Goal: Contribute content

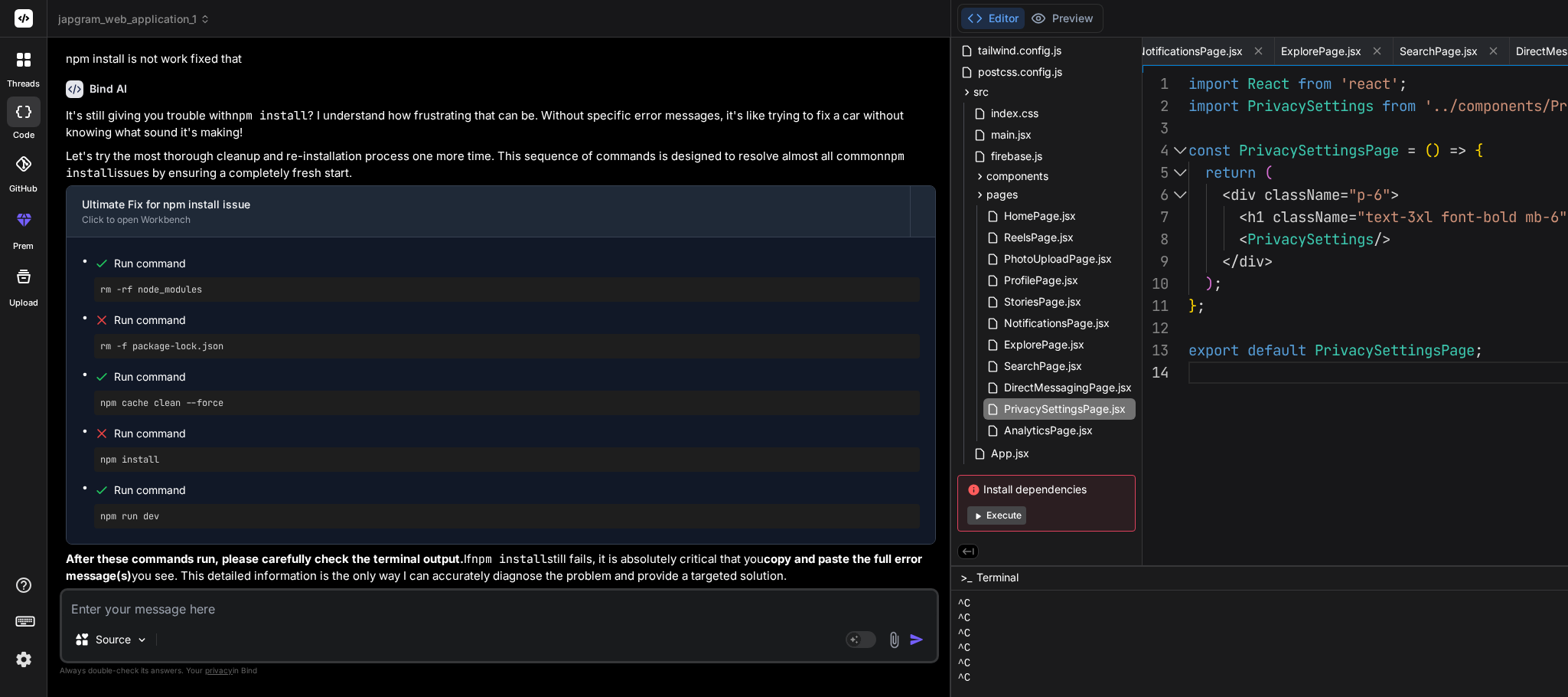
scroll to position [4828, 0]
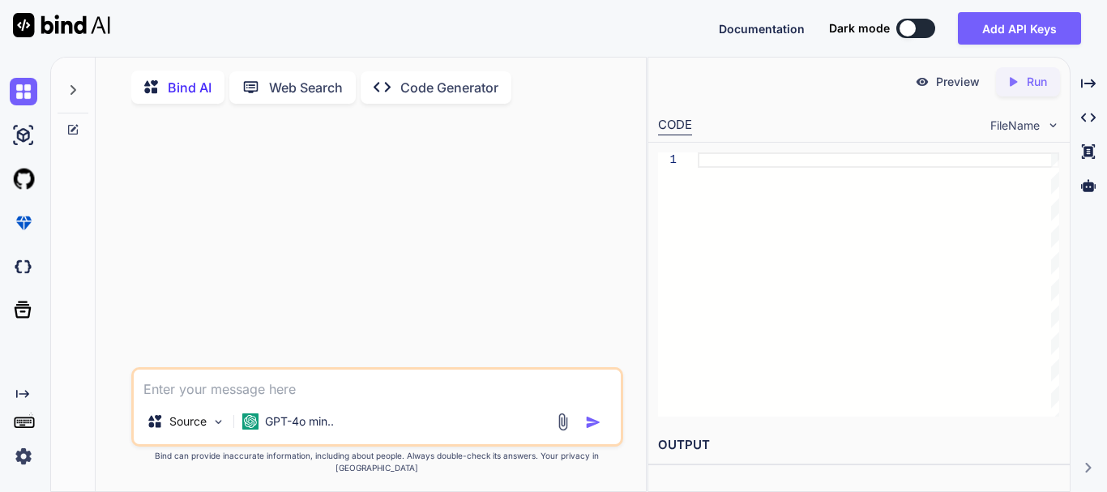
click at [289, 399] on textarea at bounding box center [377, 384] width 487 height 29
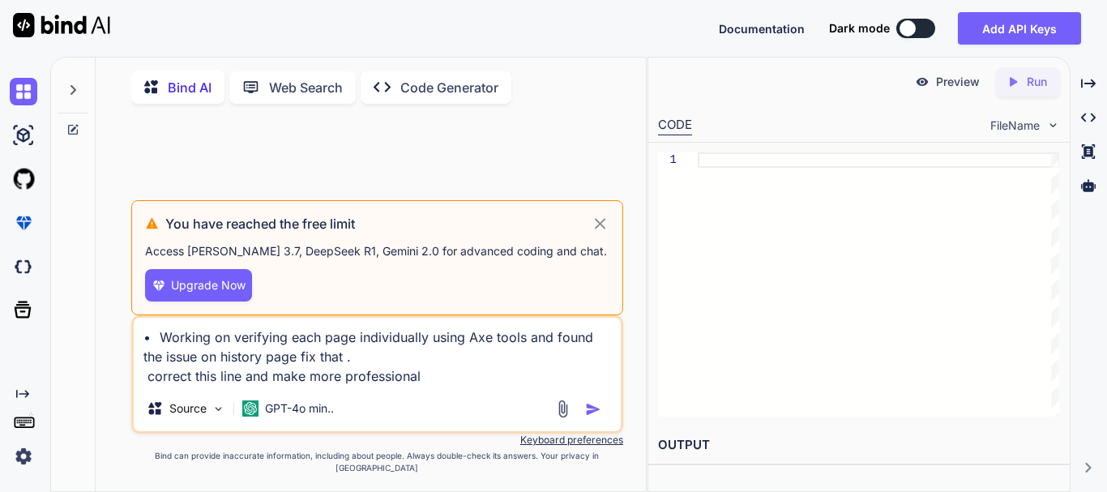
type textarea "• Working on verifying each page individually using Axe tools and found the iss…"
click at [601, 233] on icon at bounding box center [600, 223] width 19 height 19
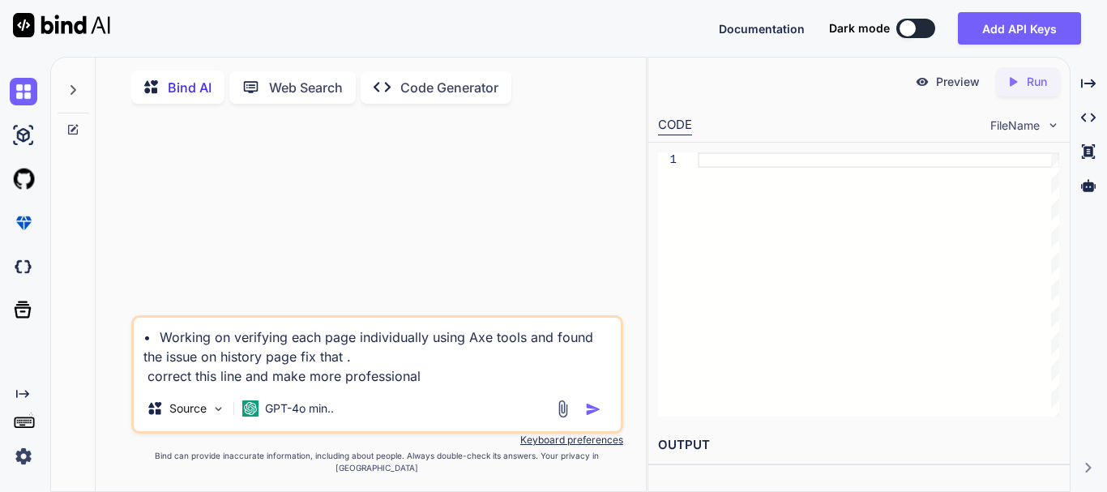
drag, startPoint x: 440, startPoint y: 392, endPoint x: 102, endPoint y: 353, distance: 340.2
click at [102, 353] on div "Bind AI Web Search Created with Pixso. Code Generator • Working on verifying ea…" at bounding box center [371, 279] width 550 height 430
